Goal: Check status

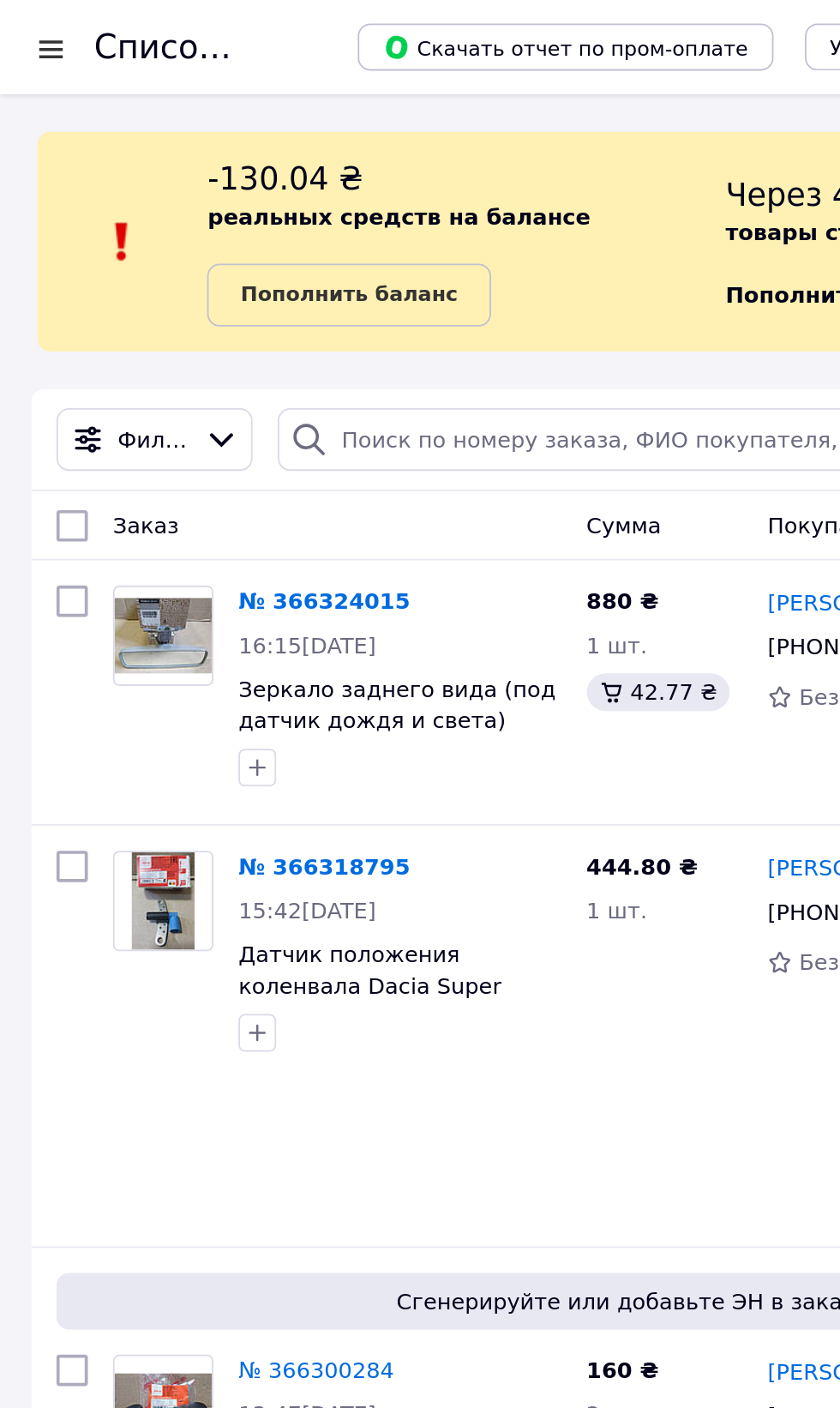
click at [755, 331] on div "Новый" at bounding box center [748, 337] width 50 height 19
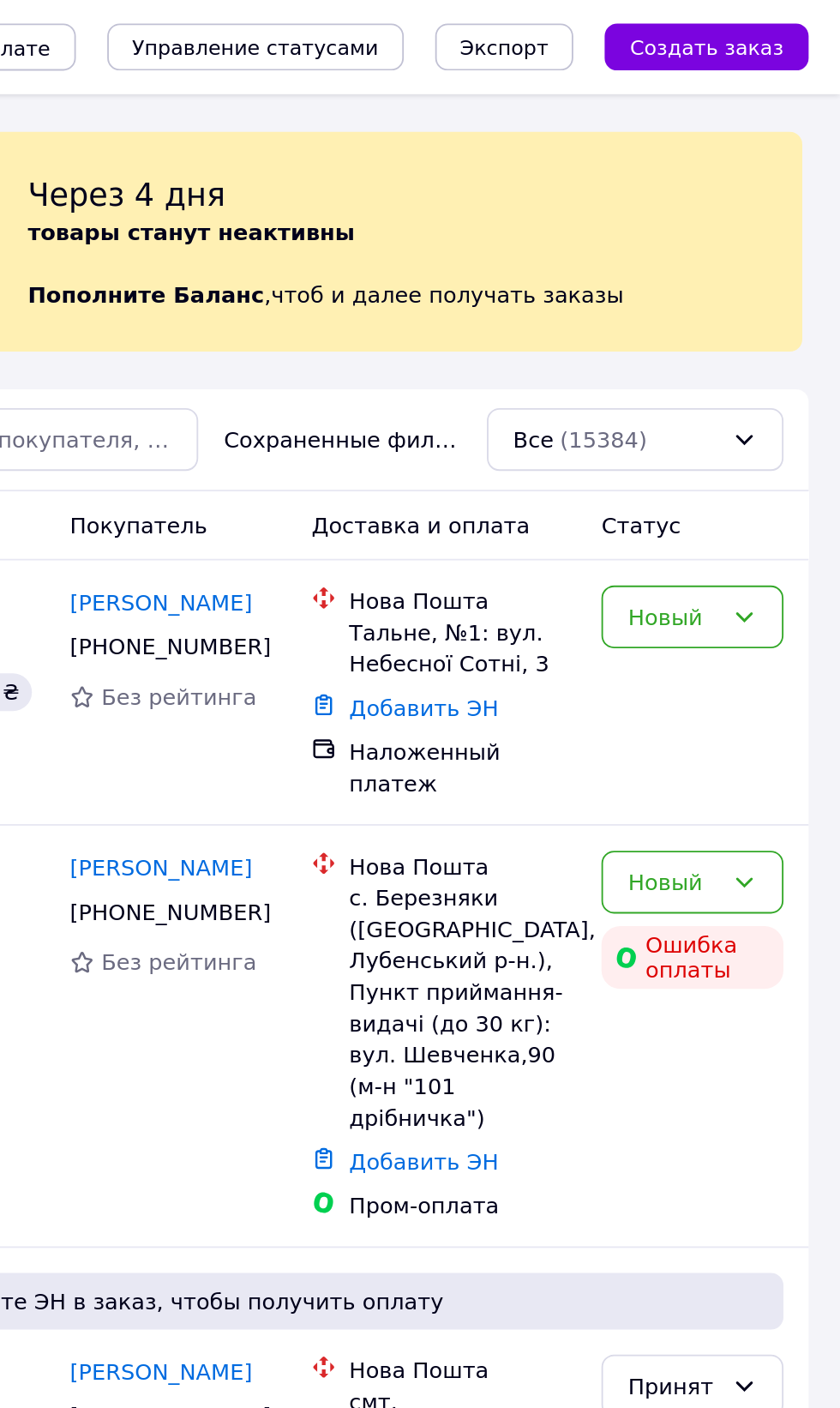
click at [766, 337] on div "Новый" at bounding box center [748, 337] width 50 height 19
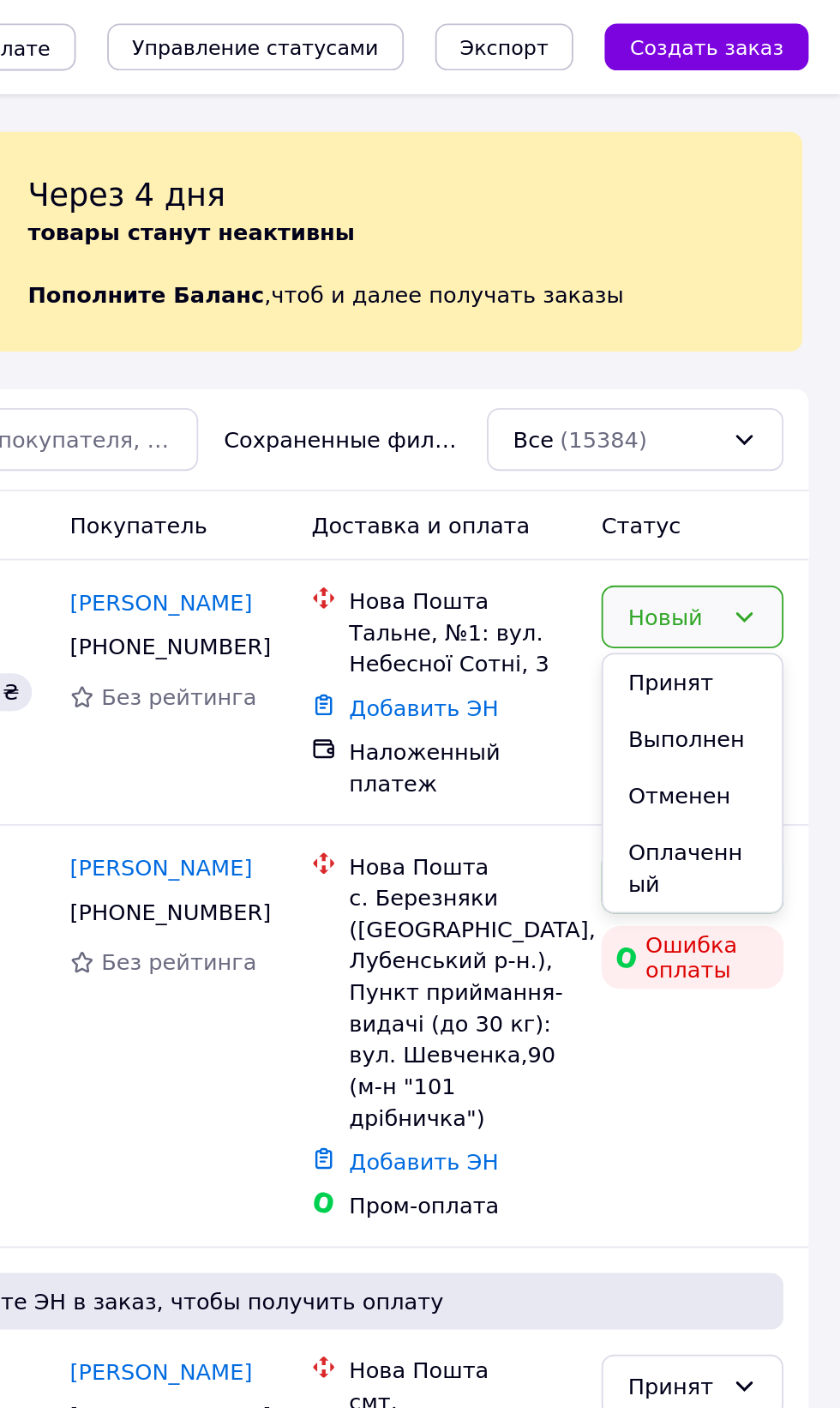
click at [733, 372] on li "Принят" at bounding box center [760, 372] width 98 height 31
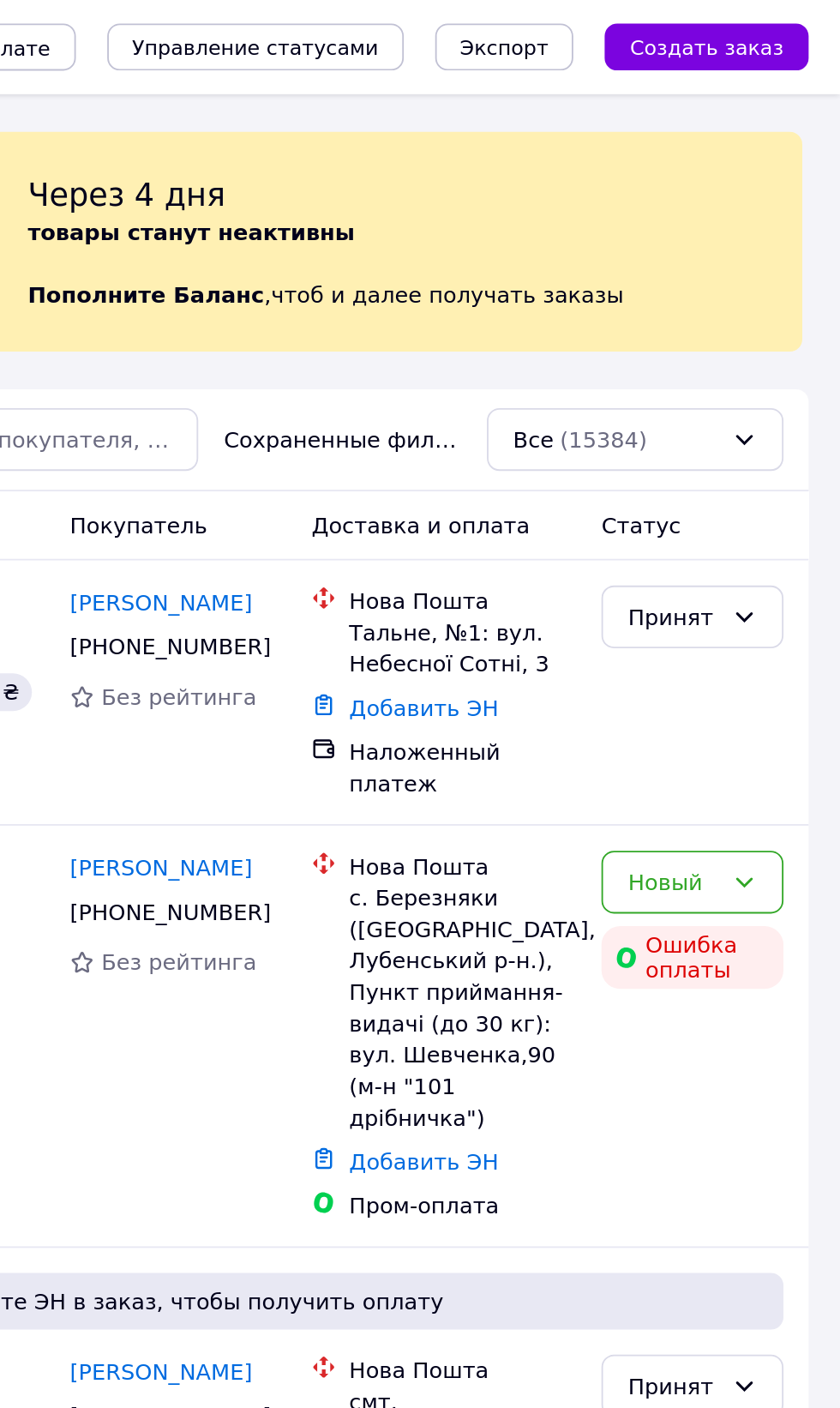
click at [751, 473] on div "Новый" at bounding box center [748, 482] width 50 height 19
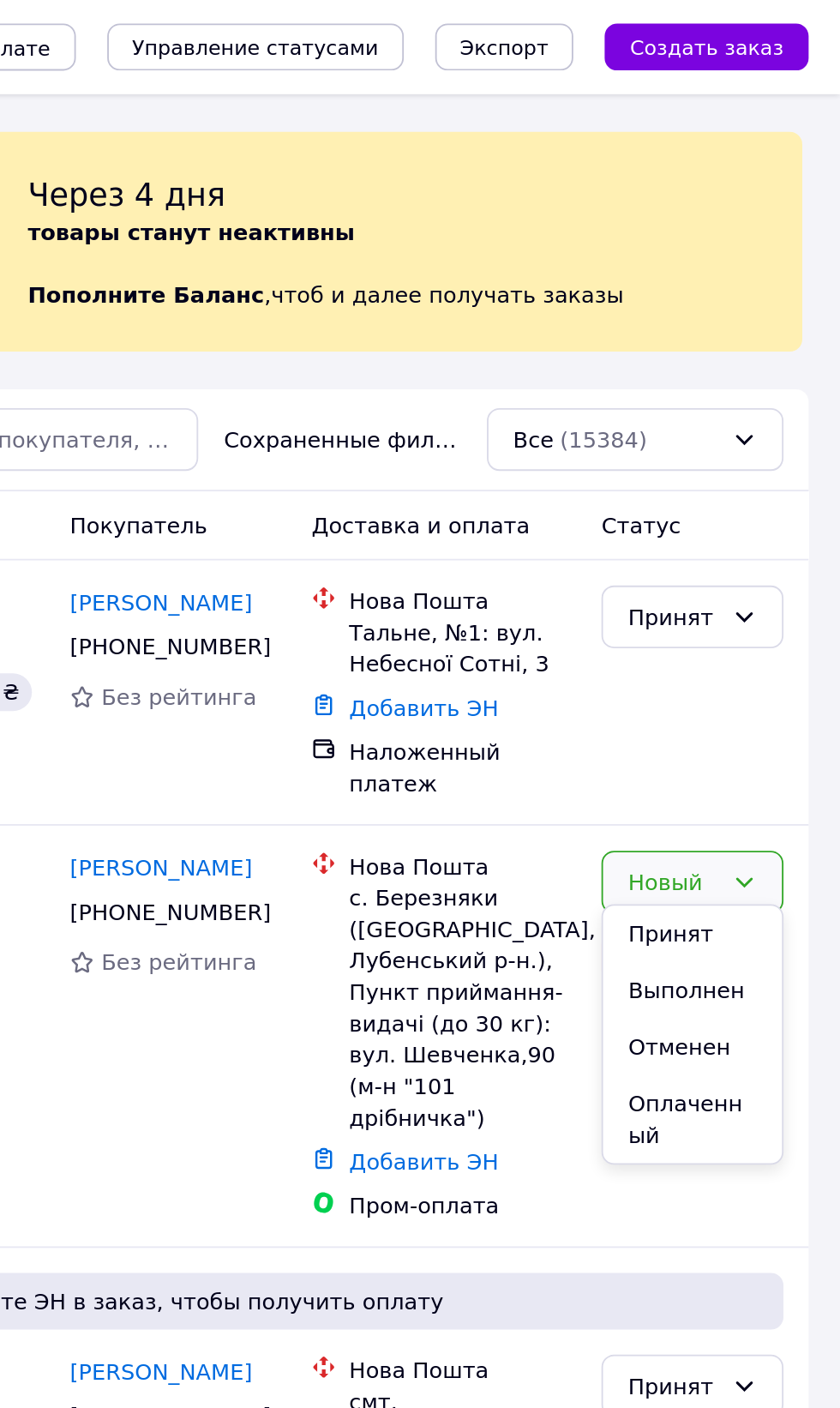
click at [735, 517] on li "Принят" at bounding box center [760, 509] width 98 height 31
